Goal: Task Accomplishment & Management: Manage account settings

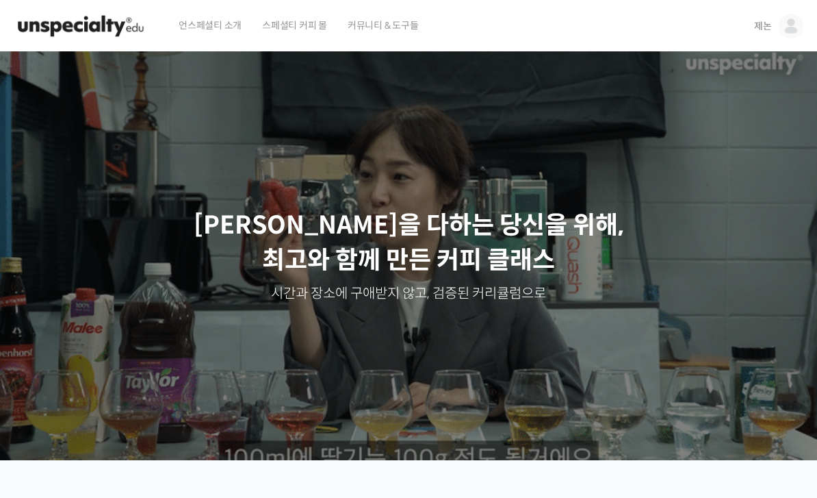
click at [762, 20] on span "제논" at bounding box center [763, 26] width 18 height 12
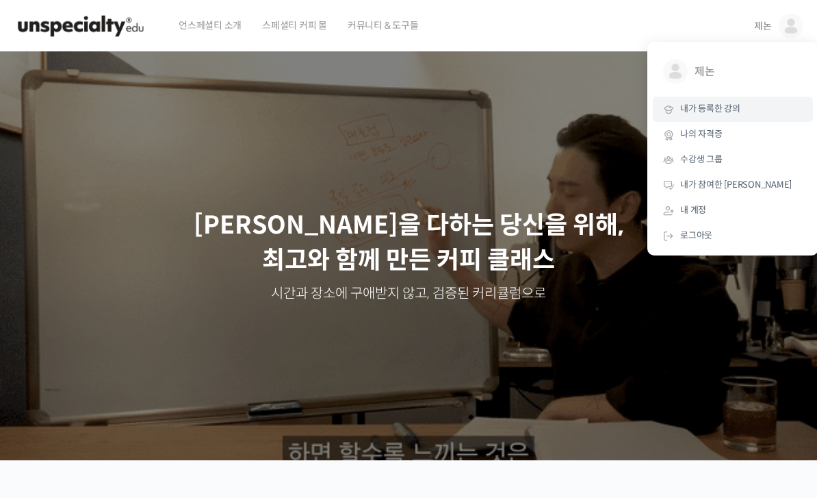
click at [736, 104] on span "내가 등록한 강의" at bounding box center [710, 109] width 60 height 12
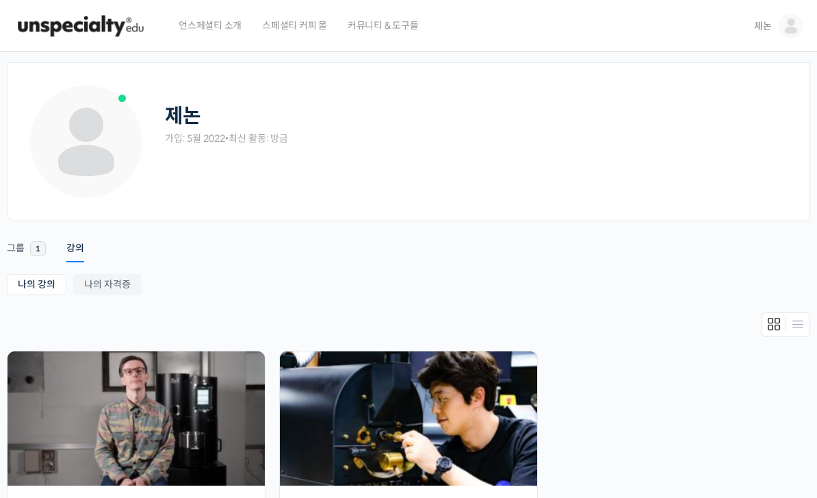
click at [762, 29] on span "제논" at bounding box center [763, 26] width 18 height 12
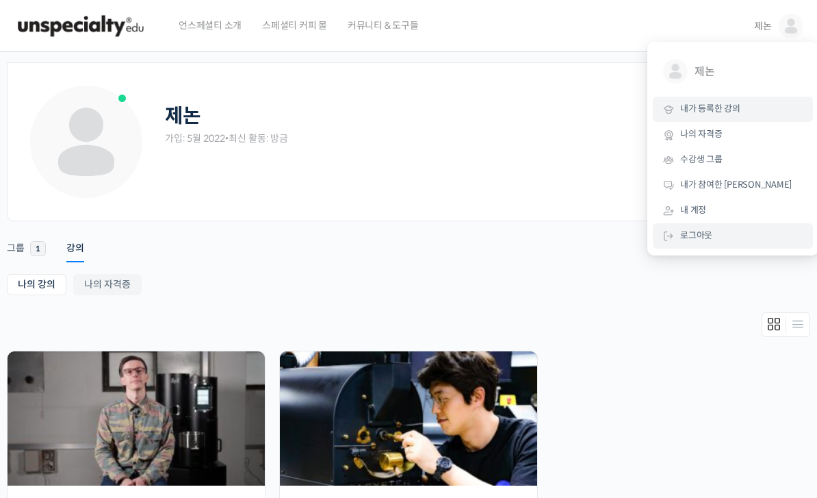
click at [702, 233] on span "로그아웃" at bounding box center [696, 235] width 32 height 12
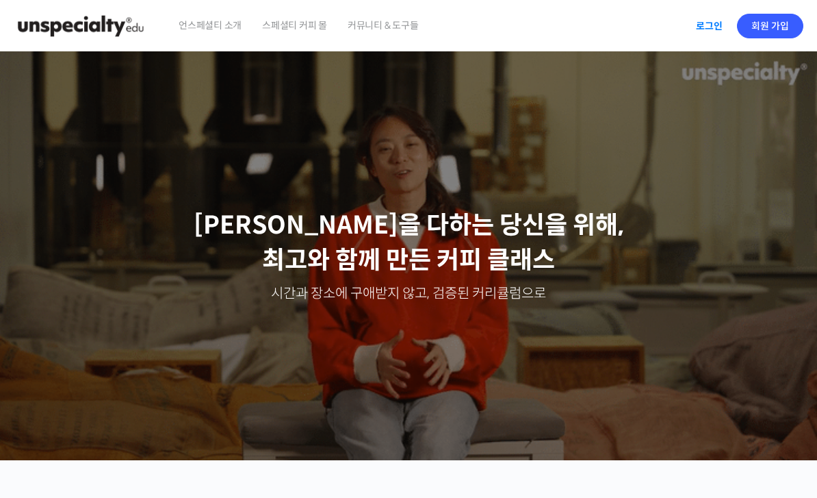
click at [705, 18] on link "로그인" at bounding box center [709, 25] width 43 height 31
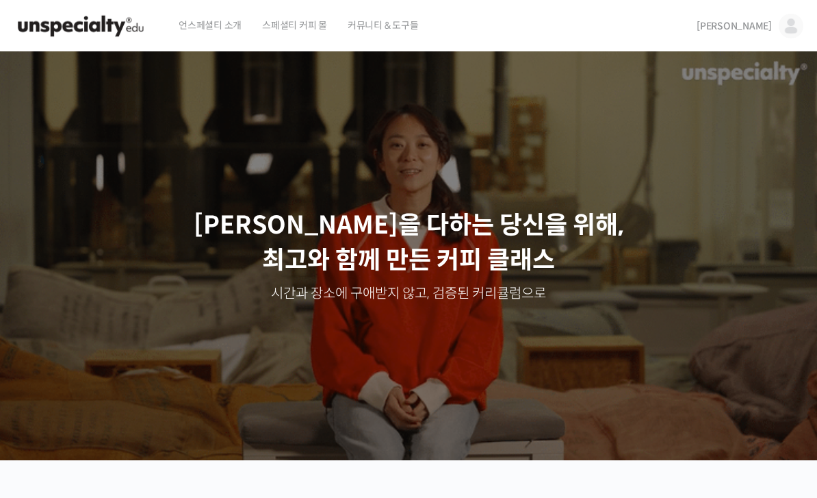
click at [799, 16] on link "김창희" at bounding box center [750, 26] width 107 height 52
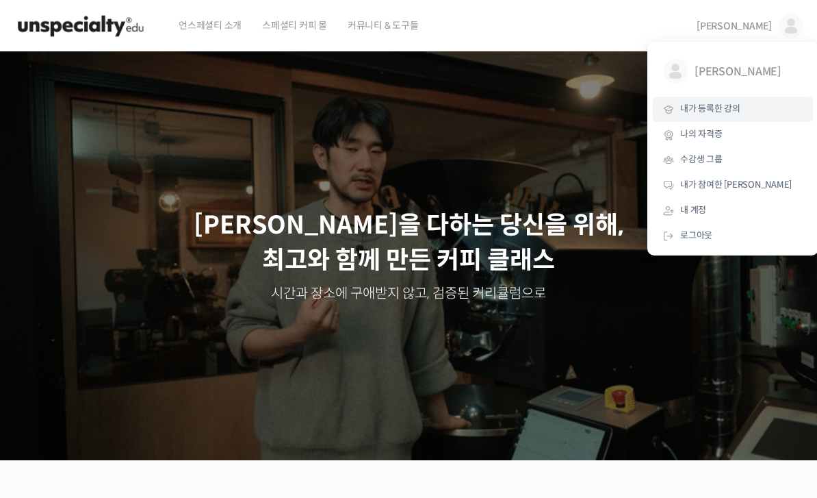
click at [730, 102] on link "내가 등록한 강의" at bounding box center [733, 109] width 160 height 25
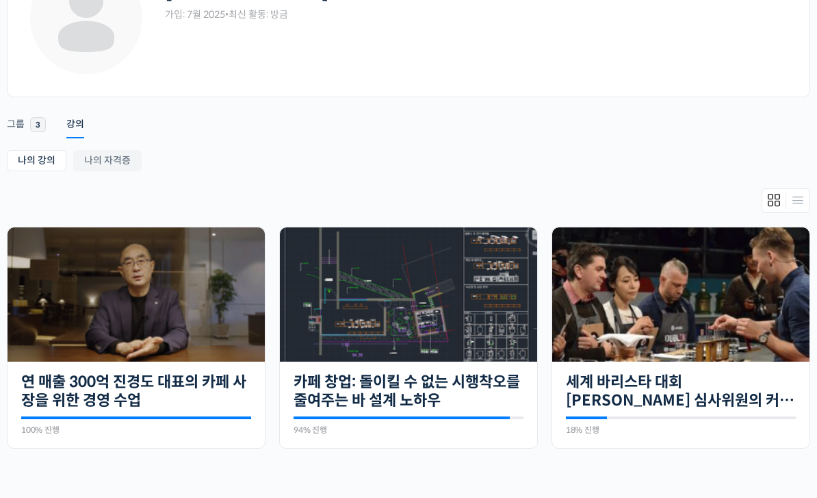
scroll to position [238, 0]
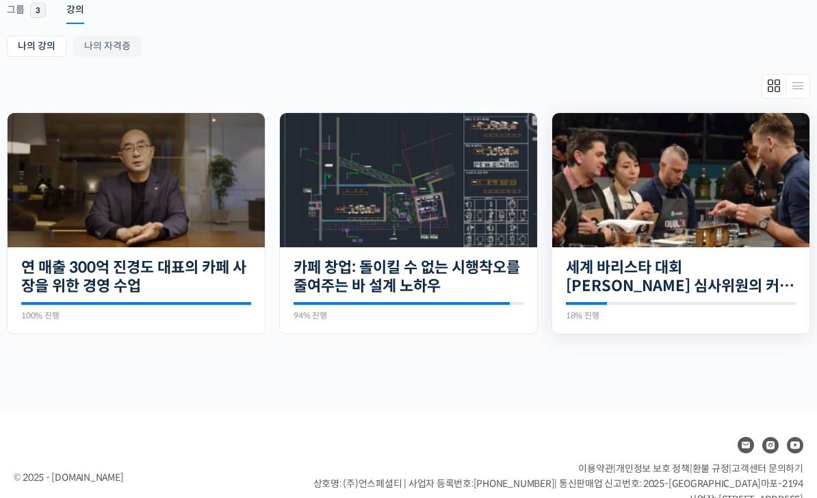
click at [669, 220] on img at bounding box center [680, 180] width 257 height 134
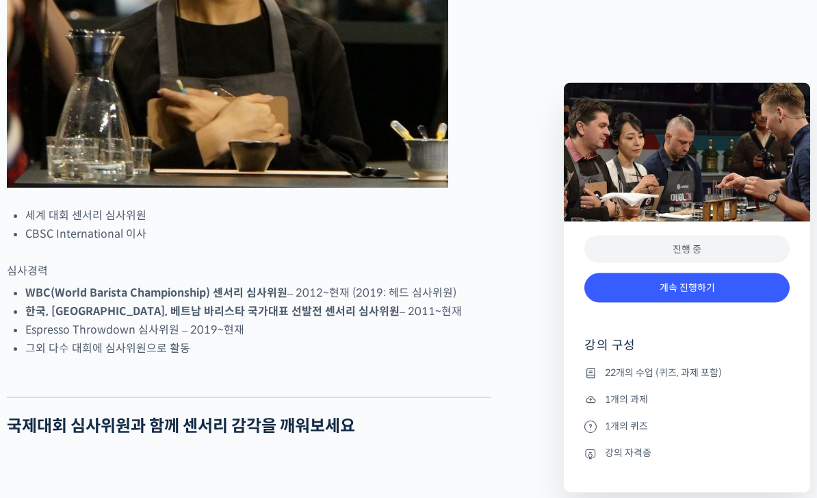
scroll to position [889, 0]
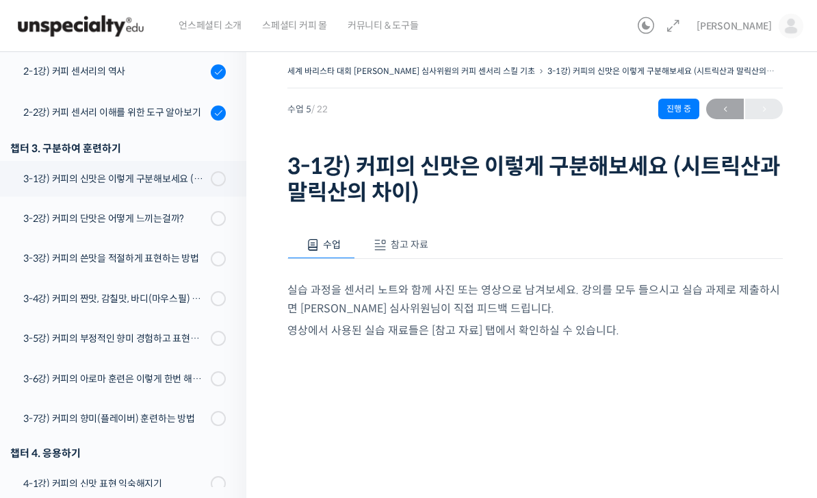
scroll to position [297, 0]
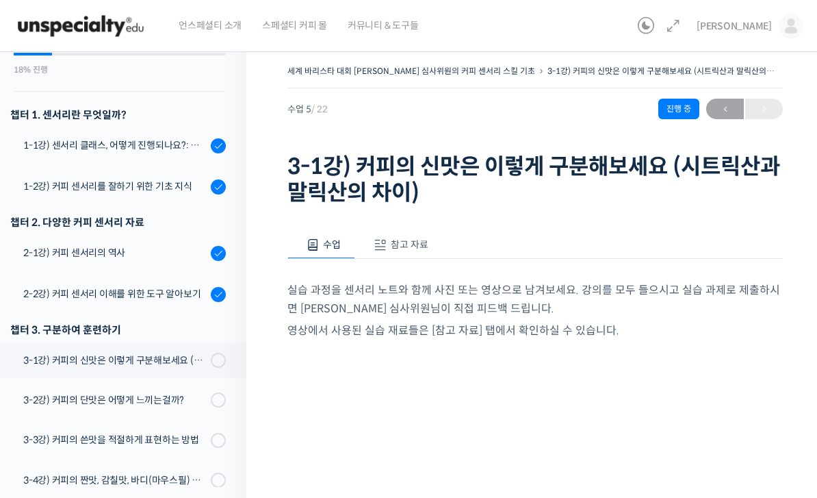
scroll to position [127, 0]
